Goal: Transaction & Acquisition: Purchase product/service

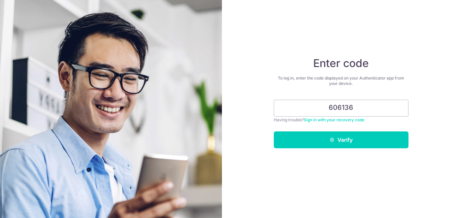
type input "606136"
click at [341, 140] on button "Verify" at bounding box center [341, 139] width 135 height 17
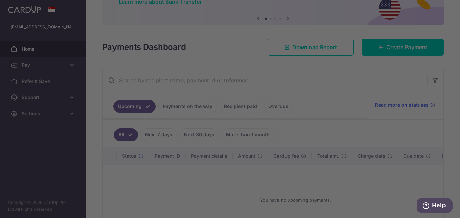
scroll to position [61, 0]
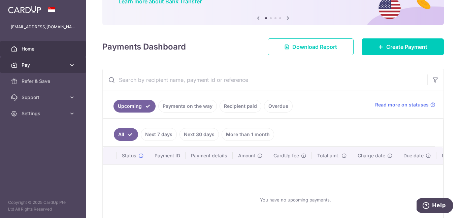
click at [69, 68] on icon at bounding box center [72, 65] width 7 height 7
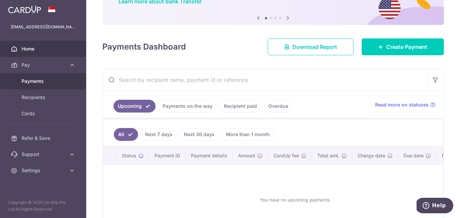
click at [43, 82] on span "Payments" at bounding box center [44, 81] width 44 height 7
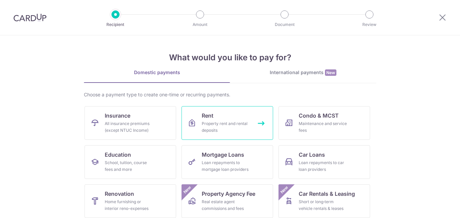
scroll to position [35, 0]
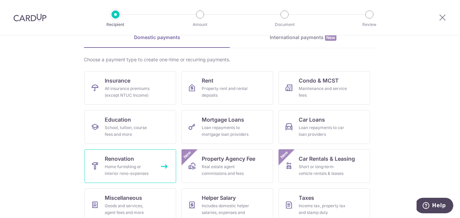
click at [120, 167] on div "Home furnishing or interior reno-expenses" at bounding box center [129, 169] width 49 height 13
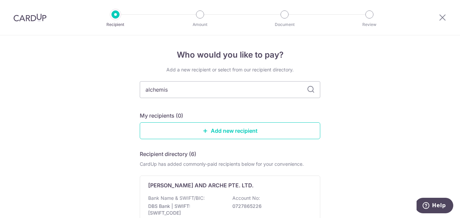
type input "alchemist"
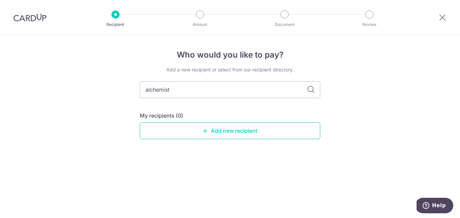
click at [221, 131] on link "Add new recipient" at bounding box center [230, 130] width 181 height 17
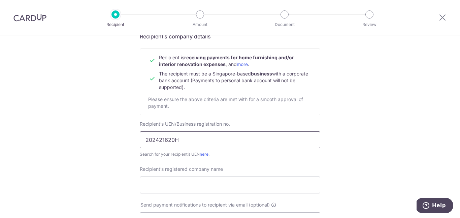
scroll to position [97, 0]
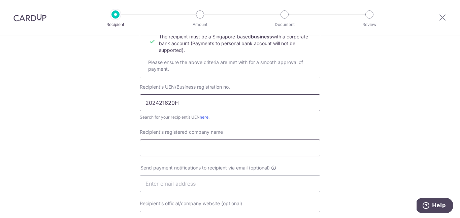
type input "202421620H"
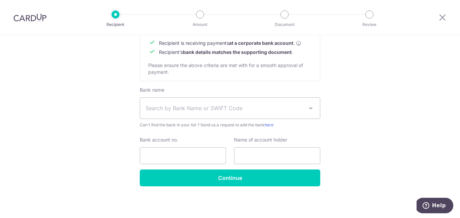
scroll to position [324, 0]
type input "The Alchemists Spaces Pte Ltd"
click at [227, 106] on span "Search by Bank Name or SWIFT Code" at bounding box center [225, 108] width 158 height 8
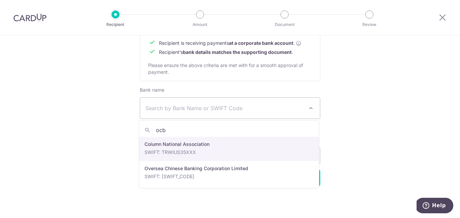
type input "ocbc"
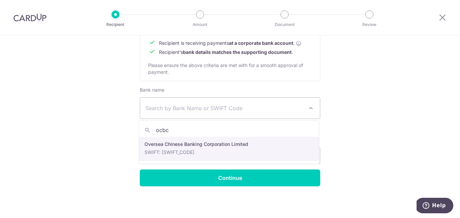
select select "12"
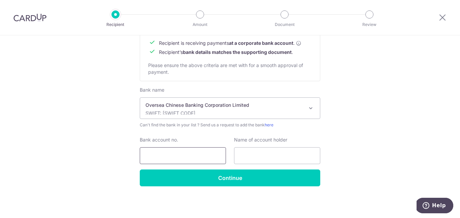
click at [188, 153] on input "Bank account no." at bounding box center [183, 155] width 86 height 17
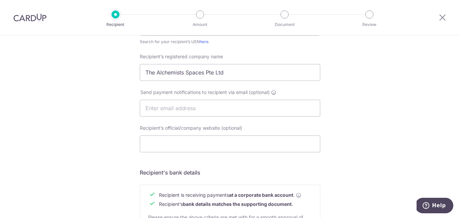
scroll to position [160, 0]
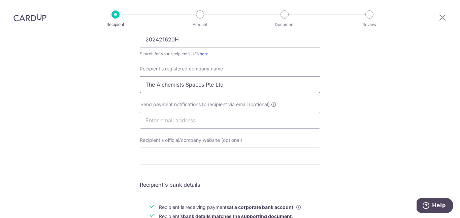
type input "596730051001"
click at [239, 82] on input "The Alchemists Spaces Pte Ltd" at bounding box center [230, 84] width 181 height 17
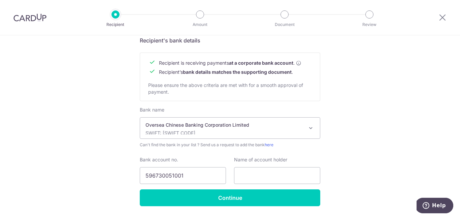
scroll to position [315, 0]
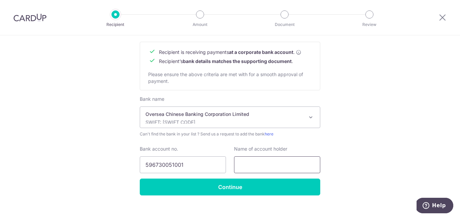
paste input "The Alchemists Spaces Pte Ltd"
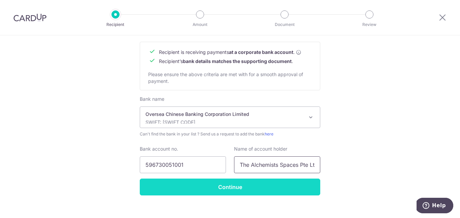
type input "The Alchemists Spaces Pte Ltd"
click at [250, 185] on input "Continue" at bounding box center [230, 187] width 181 height 17
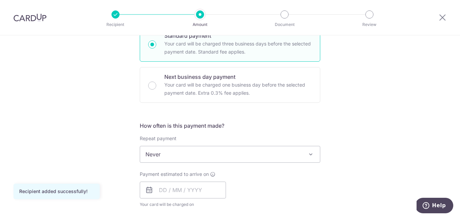
scroll to position [218, 0]
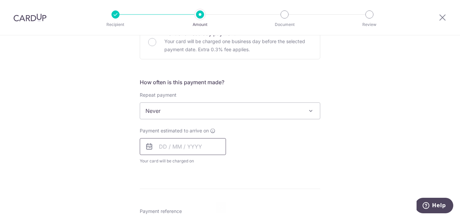
click at [193, 144] on input "text" at bounding box center [183, 146] width 86 height 17
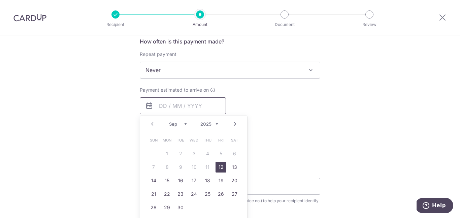
scroll to position [272, 0]
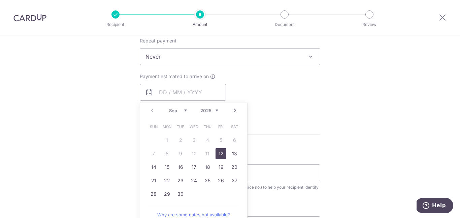
click at [224, 153] on link "12" at bounding box center [221, 153] width 11 height 11
type input "[DATE]"
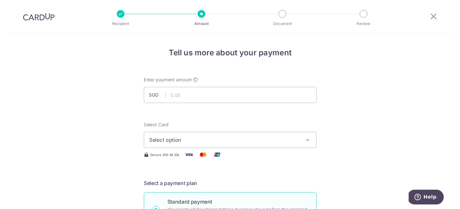
scroll to position [0, 0]
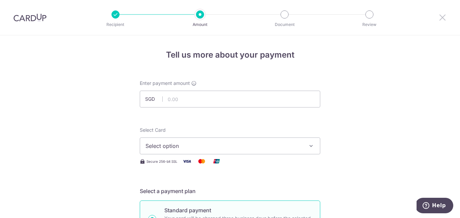
click at [444, 19] on icon at bounding box center [443, 17] width 8 height 8
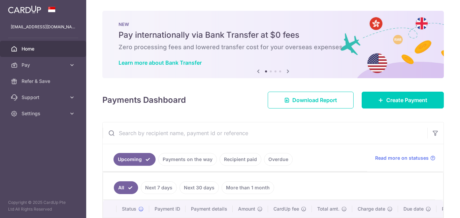
click at [26, 10] on img at bounding box center [24, 9] width 33 height 8
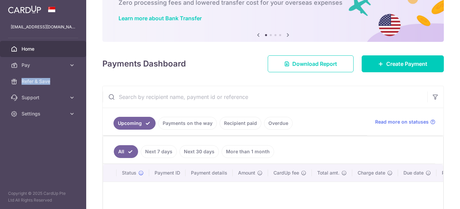
scroll to position [54, 0]
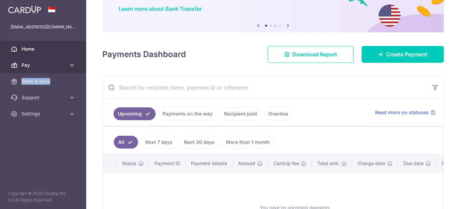
click at [74, 63] on icon at bounding box center [72, 65] width 7 height 7
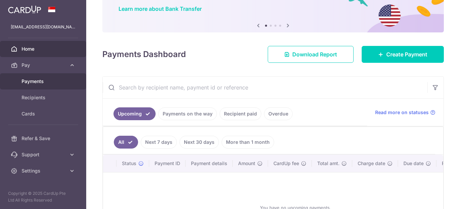
click at [48, 80] on span "Payments" at bounding box center [44, 81] width 44 height 7
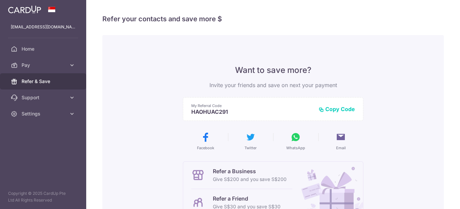
click at [22, 15] on div at bounding box center [43, 9] width 86 height 19
click at [38, 7] on img at bounding box center [24, 9] width 33 height 8
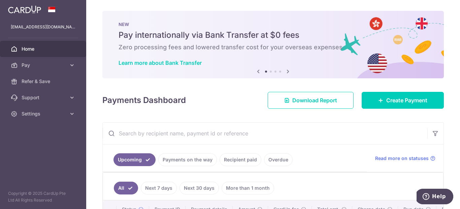
click at [286, 72] on icon at bounding box center [288, 71] width 8 height 8
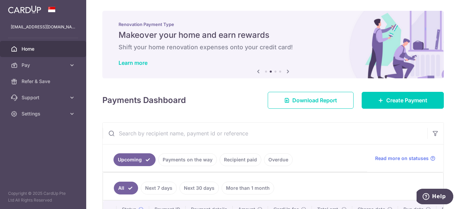
click at [286, 72] on icon at bounding box center [288, 71] width 8 height 8
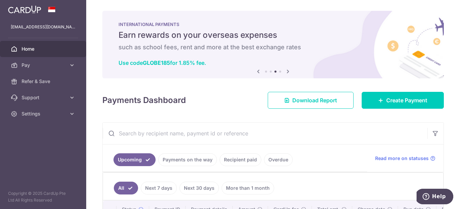
click at [257, 70] on icon at bounding box center [258, 71] width 8 height 8
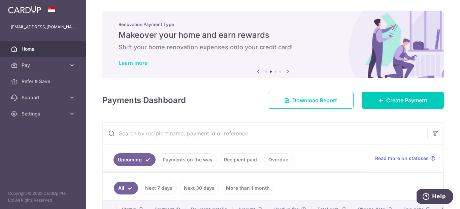
click at [142, 62] on link "Learn more" at bounding box center [133, 62] width 29 height 7
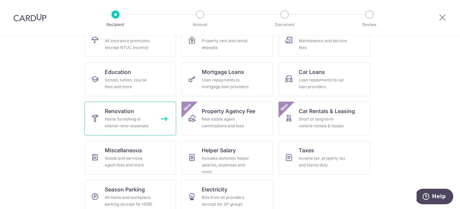
click at [115, 113] on span "Renovation" at bounding box center [119, 111] width 29 height 8
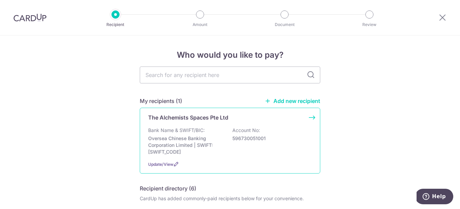
click at [189, 119] on p "The Alchemists Spaces Pte Ltd" at bounding box center [188, 117] width 80 height 8
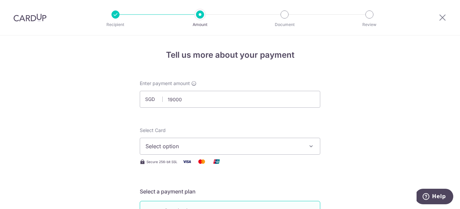
click at [208, 146] on span "Select option" at bounding box center [224, 146] width 157 height 8
type input "19,000.00"
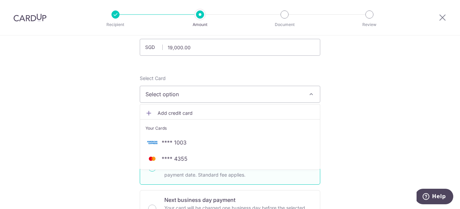
scroll to position [68, 0]
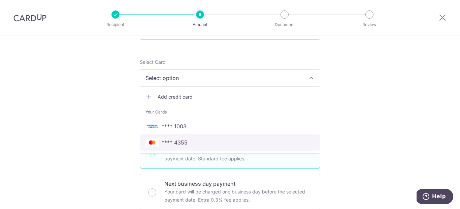
click at [192, 142] on span "**** 4355" at bounding box center [230, 142] width 169 height 8
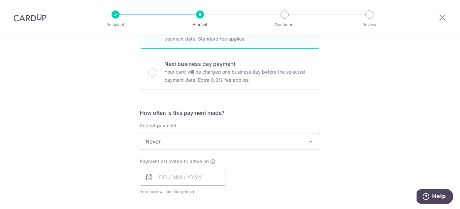
scroll to position [238, 0]
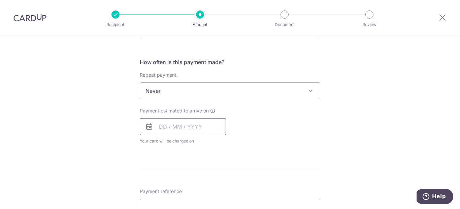
click at [185, 122] on input "text" at bounding box center [183, 126] width 86 height 17
click at [220, 184] on link "12" at bounding box center [221, 187] width 11 height 11
type input "[DATE]"
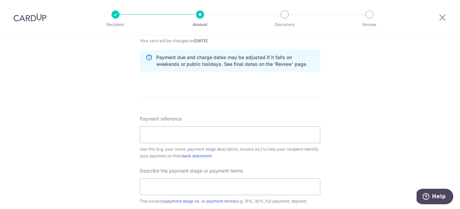
scroll to position [352, 0]
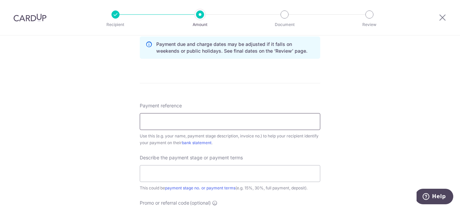
click at [211, 117] on input "Payment reference" at bounding box center [230, 121] width 181 height 17
click at [208, 170] on input "text" at bounding box center [230, 173] width 181 height 17
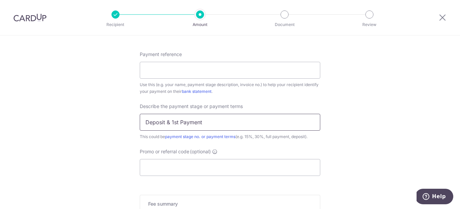
scroll to position [418, 0]
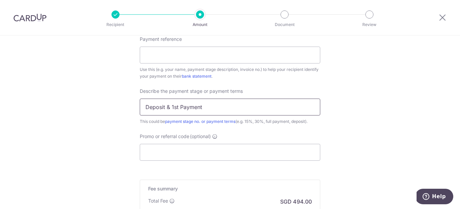
click at [168, 107] on input "Deposit & 1st Payment" at bounding box center [230, 106] width 181 height 17
type input "Deposit and 1st Payment"
click at [196, 145] on input "Promo or referral code (optional)" at bounding box center [230, 152] width 181 height 17
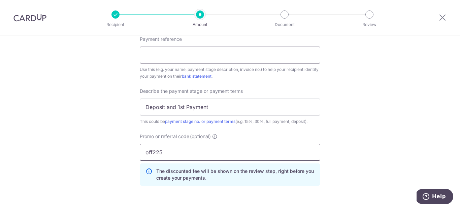
type input "off225"
click at [182, 55] on input "Payment reference" at bounding box center [230, 55] width 181 height 17
click at [161, 55] on input "Caleb 168 Stirling Road" at bounding box center [230, 55] width 181 height 17
click at [213, 56] on input "Caleb - 168 Stirling Road" at bounding box center [230, 55] width 181 height 17
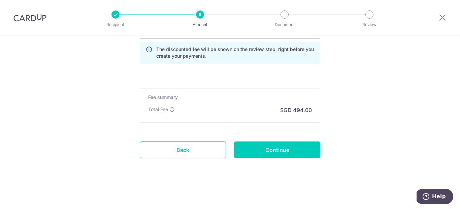
scroll to position [540, 0]
type input "Caleb - 168 Stirling Road #03-1189"
click at [276, 147] on input "Continue" at bounding box center [277, 149] width 86 height 17
type input "Create Schedule"
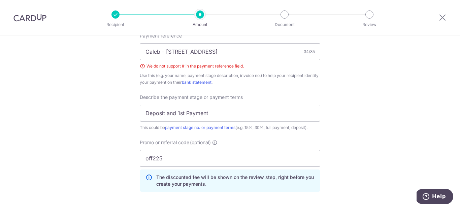
scroll to position [404, 0]
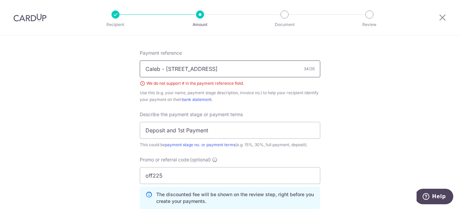
click at [210, 68] on input "Caleb - [STREET_ADDRESS]" at bounding box center [230, 68] width 181 height 17
click at [152, 68] on input "Caleb [STREET_ADDRESS]" at bounding box center [230, 68] width 181 height 17
click at [237, 69] on input "Caleb [STREET_ADDRESS]" at bounding box center [230, 68] width 181 height 17
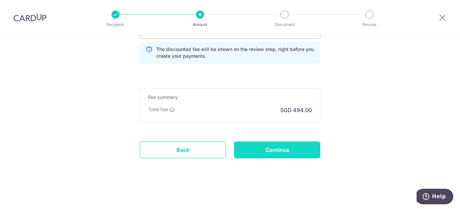
scroll to position [549, 0]
type input "Caleb [STREET_ADDRESS]"
click at [257, 150] on input "Continue" at bounding box center [277, 149] width 86 height 17
type input "Create Schedule"
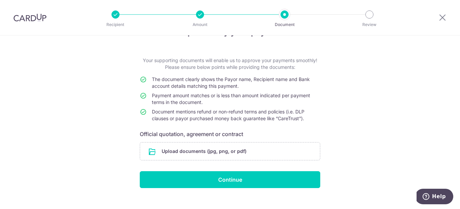
scroll to position [24, 0]
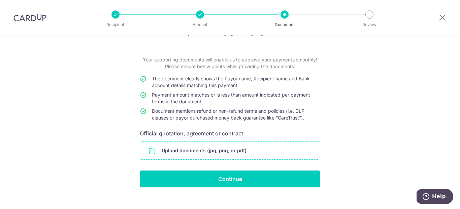
click at [202, 146] on input "file" at bounding box center [230, 151] width 180 height 18
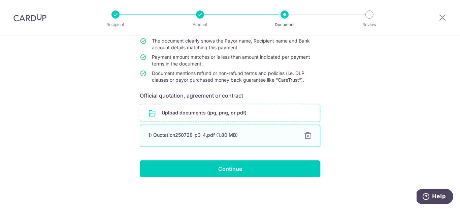
scroll to position [61, 0]
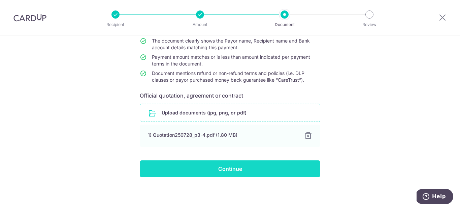
click at [215, 161] on input "Continue" at bounding box center [230, 168] width 181 height 17
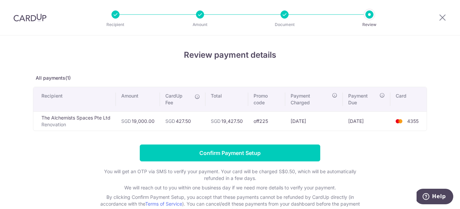
click at [285, 16] on div at bounding box center [285, 14] width 8 height 8
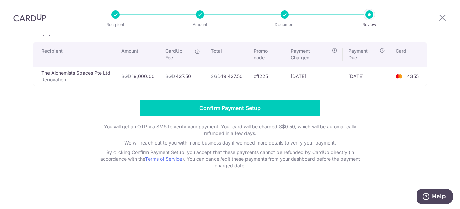
scroll to position [45, 0]
click at [441, 15] on icon at bounding box center [443, 17] width 8 height 8
click at [443, 21] on icon at bounding box center [443, 17] width 8 height 8
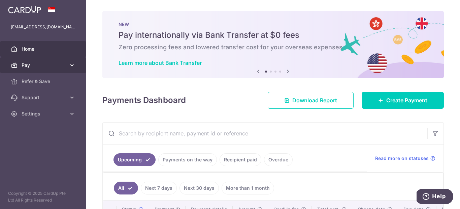
click at [57, 58] on link "Pay" at bounding box center [43, 65] width 86 height 16
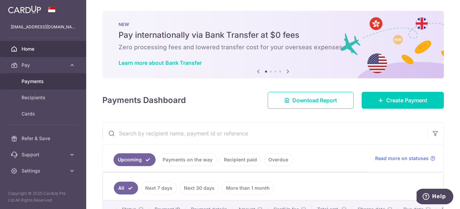
click at [48, 81] on span "Payments" at bounding box center [44, 81] width 44 height 7
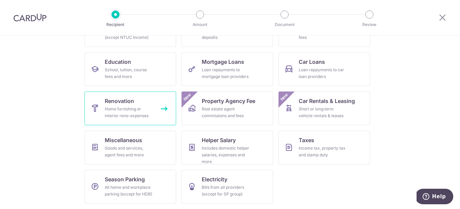
scroll to position [93, 0]
click at [147, 97] on link "Renovation Home furnishing or interior reno-expenses" at bounding box center [131, 108] width 92 height 34
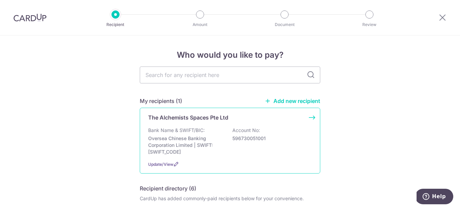
click at [205, 122] on div "The Alchemists Spaces Pte Ltd Bank Name & SWIFT/BIC: Oversea Chinese Banking Co…" at bounding box center [230, 141] width 181 height 66
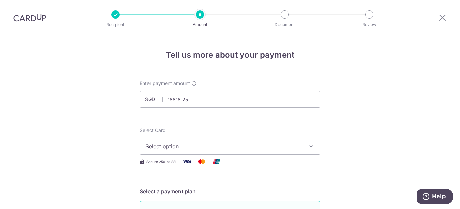
type input "18,818.25"
click at [199, 145] on span "Select option" at bounding box center [224, 146] width 157 height 8
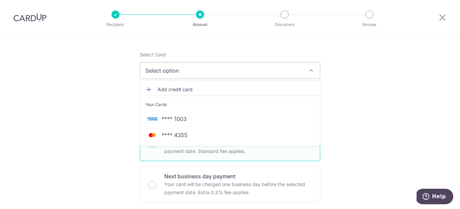
scroll to position [81, 0]
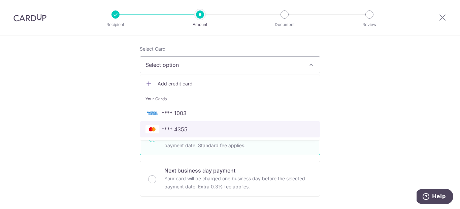
click at [190, 128] on span "**** 4355" at bounding box center [230, 129] width 169 height 8
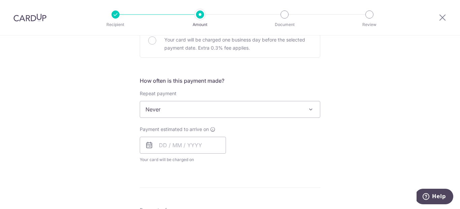
scroll to position [224, 0]
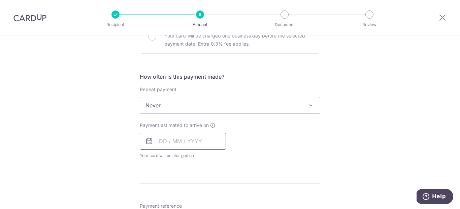
click at [187, 139] on input "text" at bounding box center [183, 140] width 86 height 17
click at [218, 201] on link "12" at bounding box center [221, 202] width 11 height 11
type input "[DATE]"
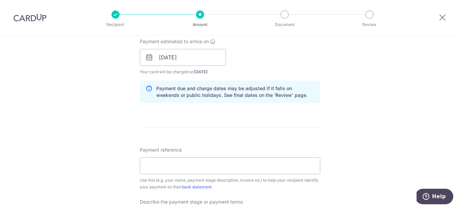
scroll to position [313, 0]
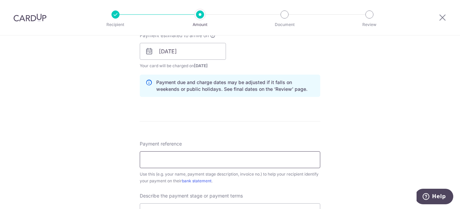
click at [252, 158] on input "Payment reference" at bounding box center [230, 159] width 181 height 17
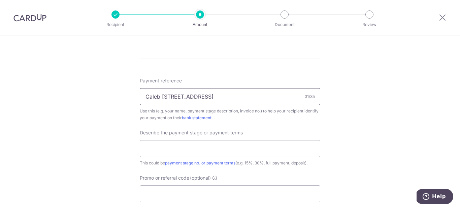
scroll to position [383, 0]
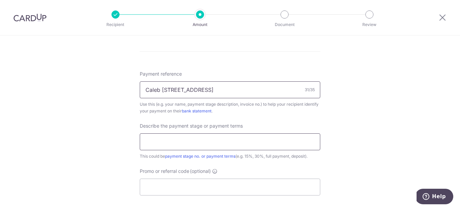
type input "Caleb 168 Stirling Road 03-1189"
click at [223, 137] on input "text" at bounding box center [230, 141] width 181 height 17
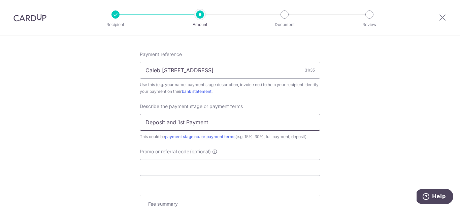
scroll to position [416, 0]
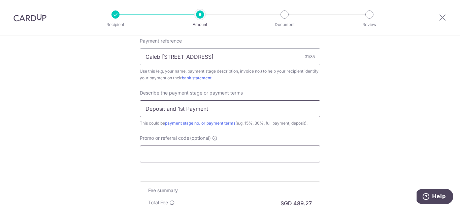
type input "Deposit and 1st Payment"
click at [200, 147] on input "Promo or referral code (optional)" at bounding box center [230, 153] width 181 height 17
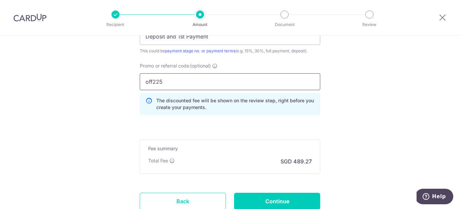
scroll to position [522, 0]
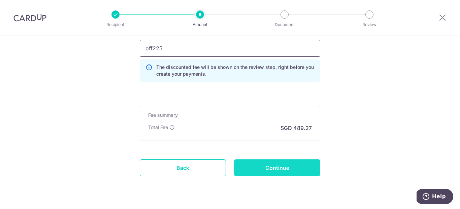
type input "off225"
click at [266, 166] on input "Continue" at bounding box center [277, 167] width 86 height 17
type input "Create Schedule"
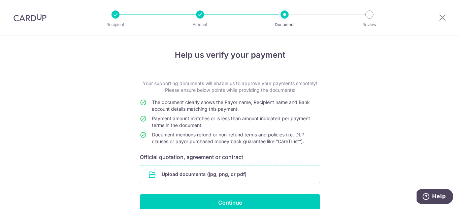
click at [253, 169] on input "file" at bounding box center [230, 174] width 180 height 18
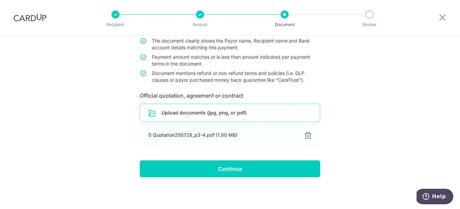
scroll to position [61, 0]
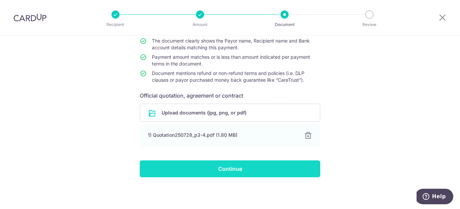
click at [232, 161] on input "Continue" at bounding box center [230, 168] width 181 height 17
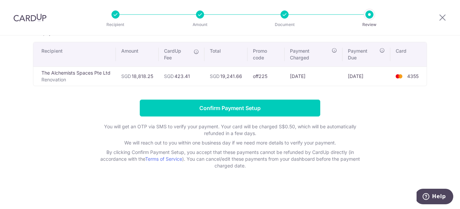
scroll to position [45, 0]
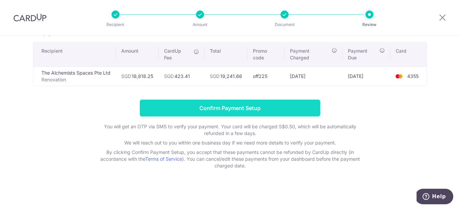
click at [169, 105] on input "Confirm Payment Setup" at bounding box center [230, 107] width 181 height 17
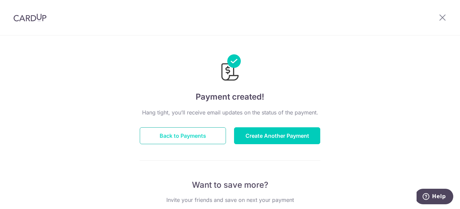
click at [186, 139] on button "Back to Payments" at bounding box center [183, 135] width 86 height 17
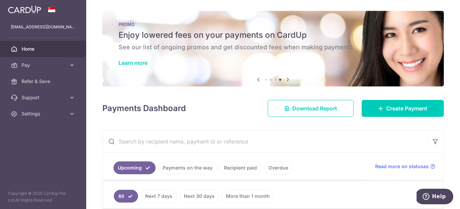
click at [201, 166] on link "Payments on the way" at bounding box center [187, 167] width 59 height 13
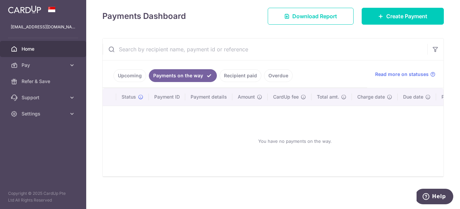
scroll to position [92, 0]
click at [128, 74] on link "Upcoming" at bounding box center [130, 75] width 33 height 13
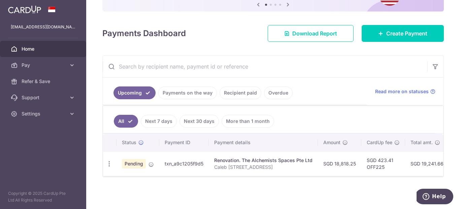
scroll to position [77, 0]
